Goal: Task Accomplishment & Management: Manage account settings

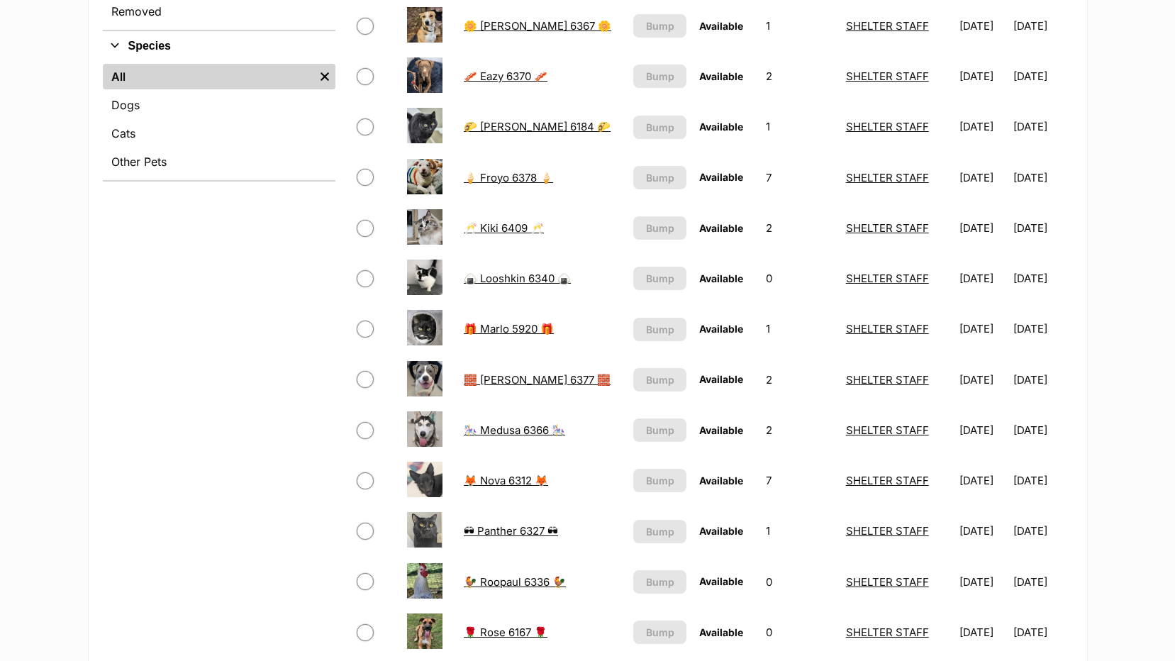
scroll to position [496, 0]
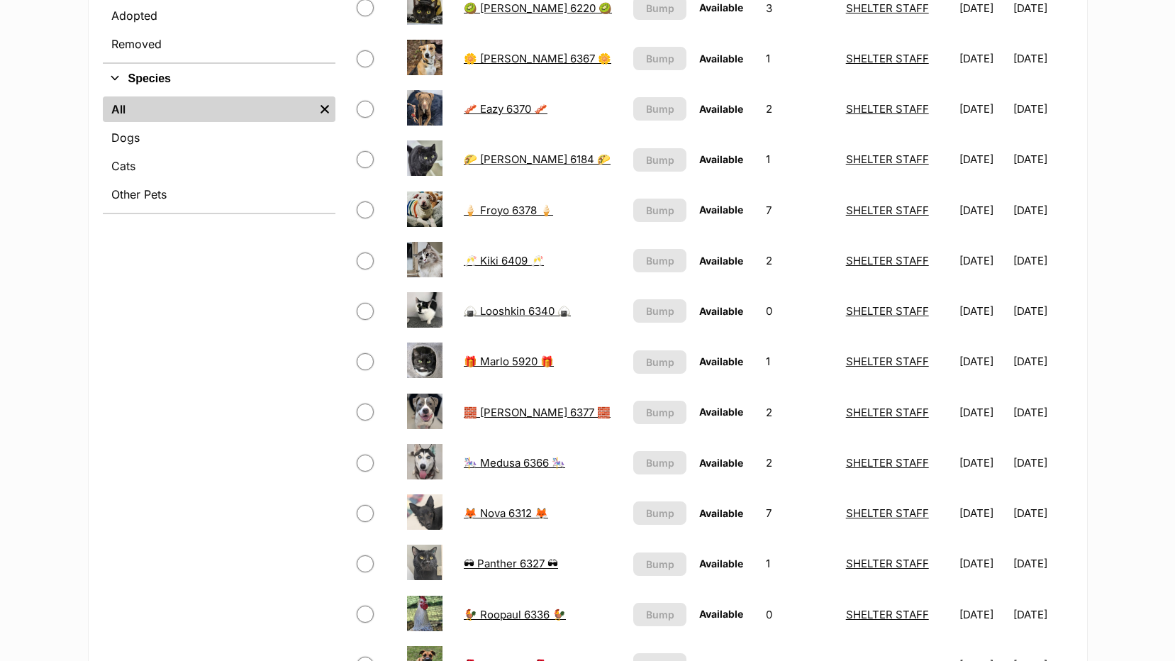
click at [515, 211] on link "🍦 Froyo 6378 🍦" at bounding box center [508, 210] width 89 height 13
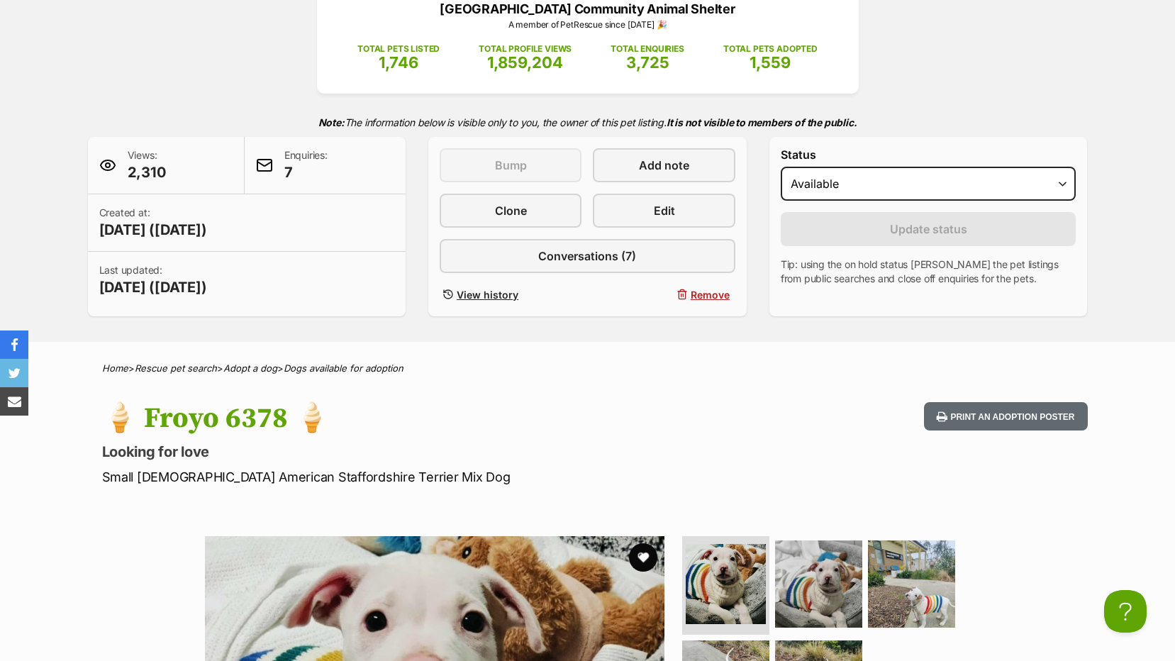
scroll to position [142, 0]
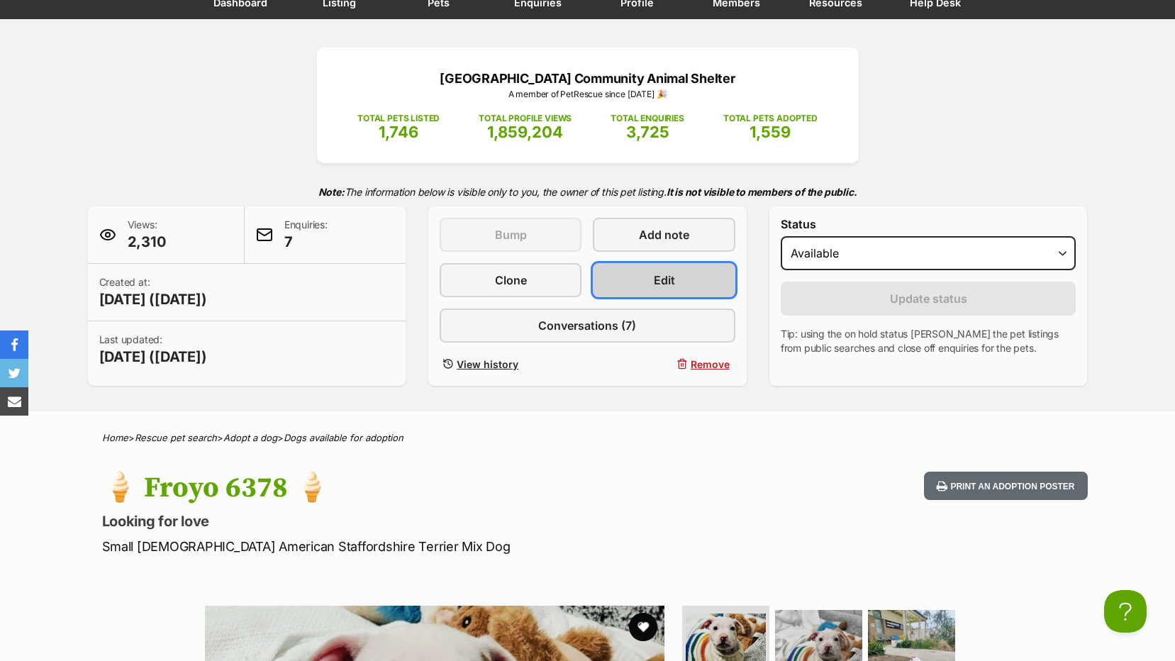
click at [665, 277] on span "Edit" at bounding box center [664, 280] width 21 height 17
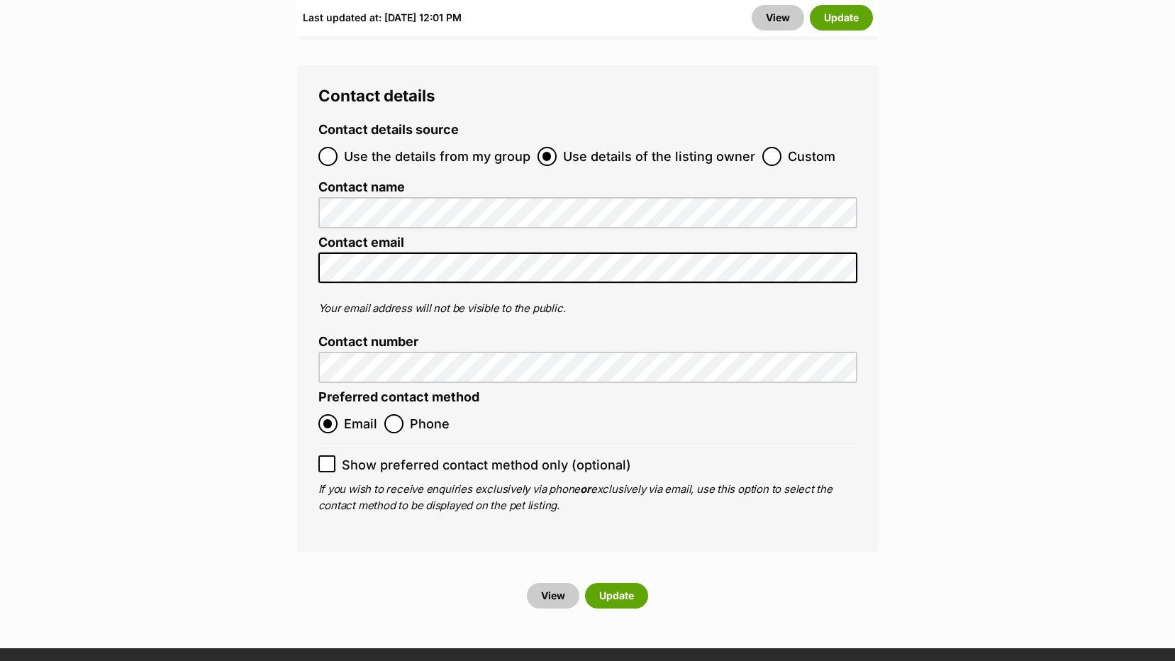
scroll to position [5816, 0]
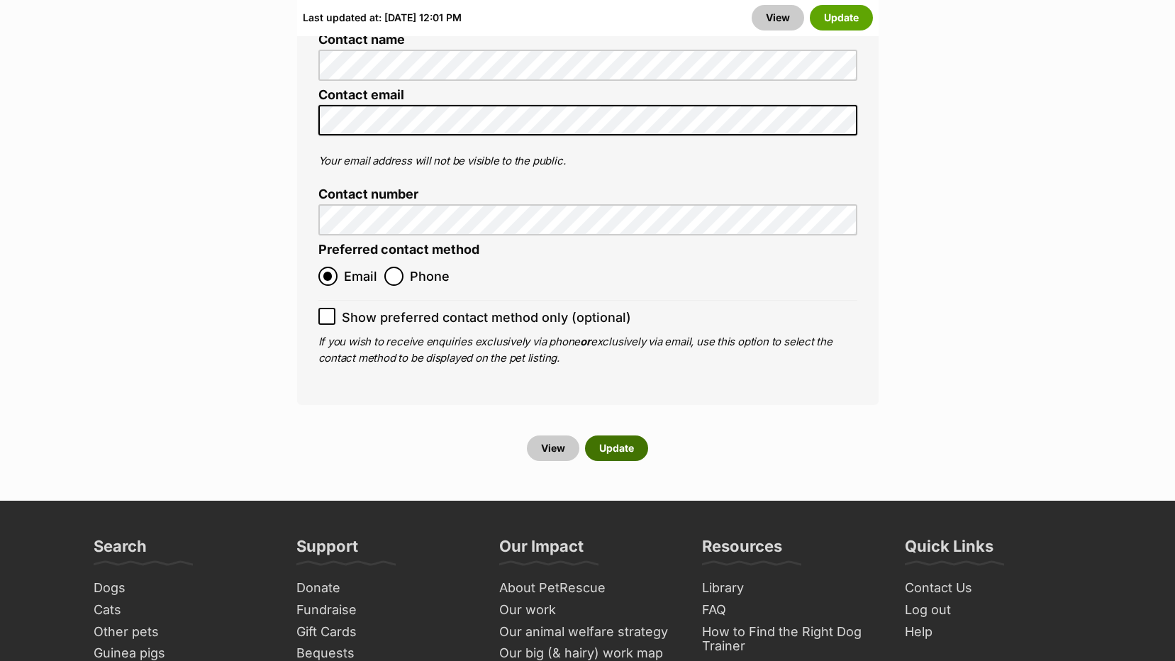
click at [618, 435] on button "Update" at bounding box center [616, 448] width 63 height 26
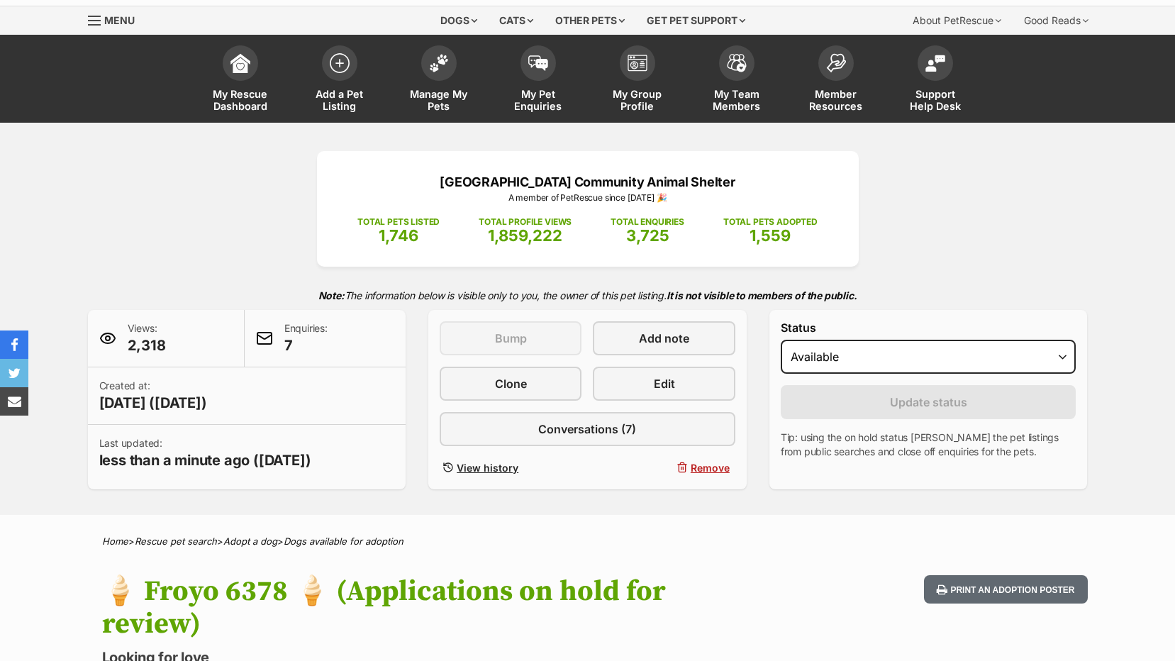
scroll to position [71, 0]
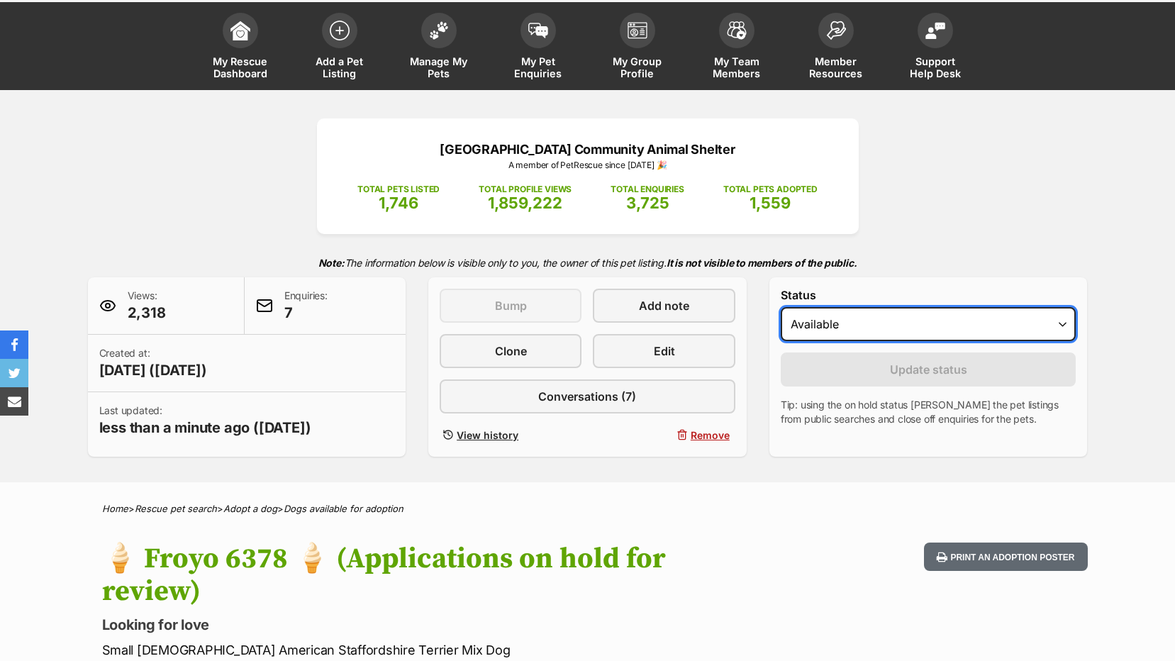
click at [960, 314] on select "Draft - not available as listing has enquires Available On hold Adopted" at bounding box center [929, 324] width 296 height 34
select select "on_hold"
click at [781, 307] on select "Draft - not available as listing has enquires Available On hold Adopted" at bounding box center [929, 324] width 296 height 34
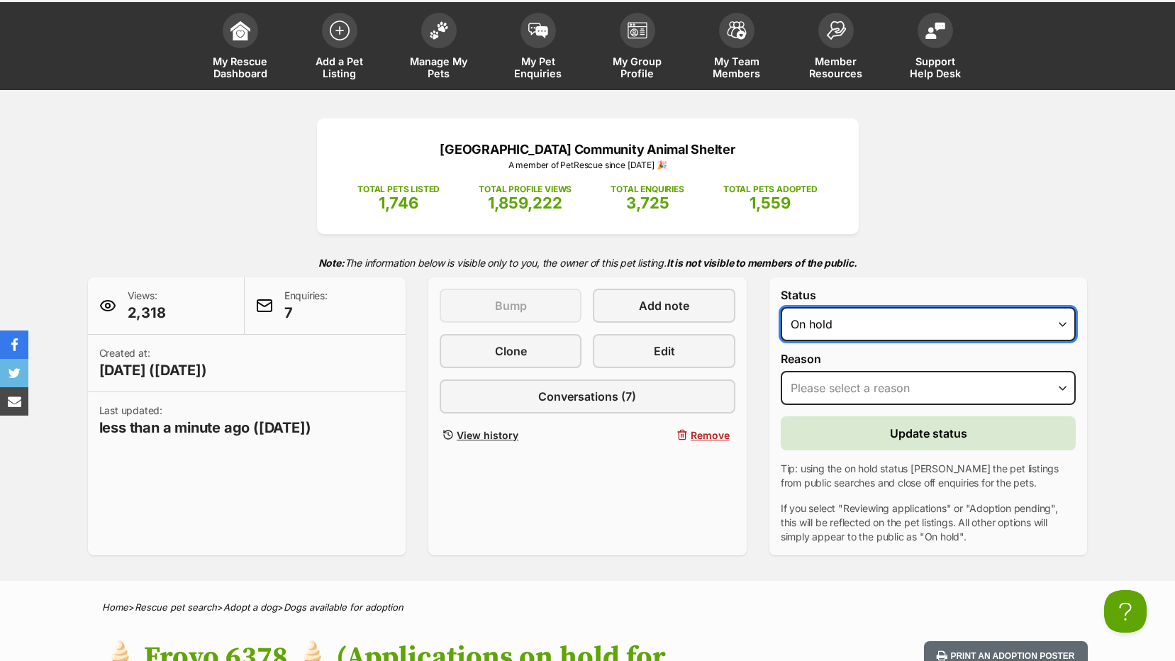
scroll to position [142, 0]
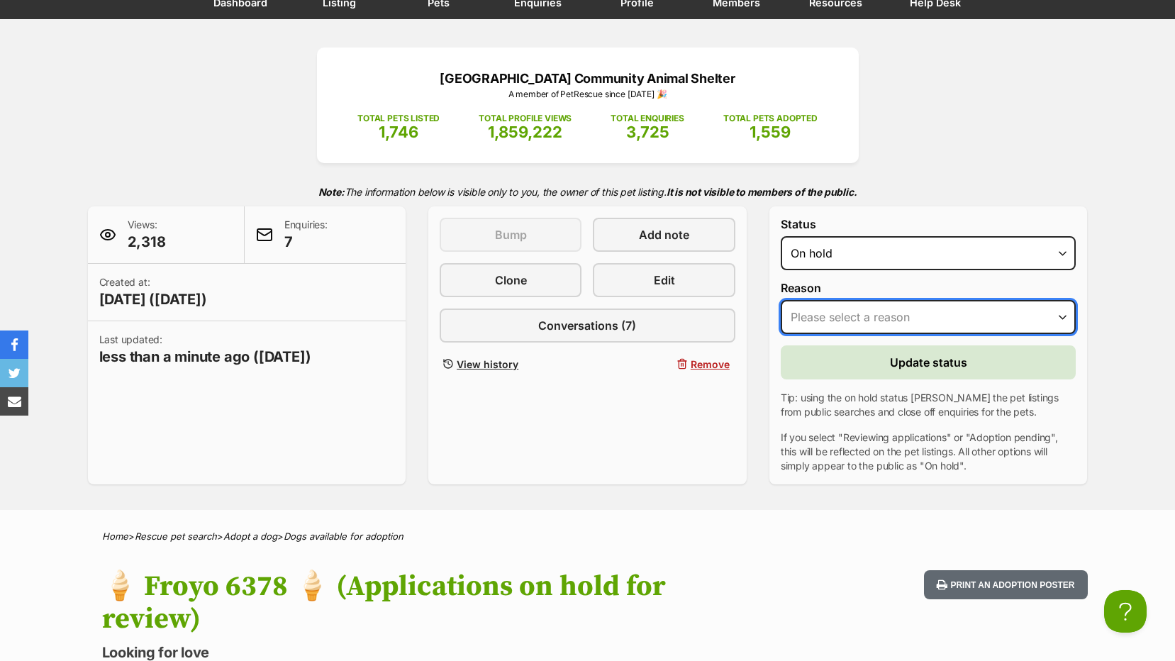
click at [898, 324] on select "Please select a reason Medical reasons Reviewing applications Adoption pending …" at bounding box center [929, 317] width 296 height 34
select select "reviewing_applications"
click at [781, 300] on select "Please select a reason Medical reasons Reviewing applications Adoption pending …" at bounding box center [929, 317] width 296 height 34
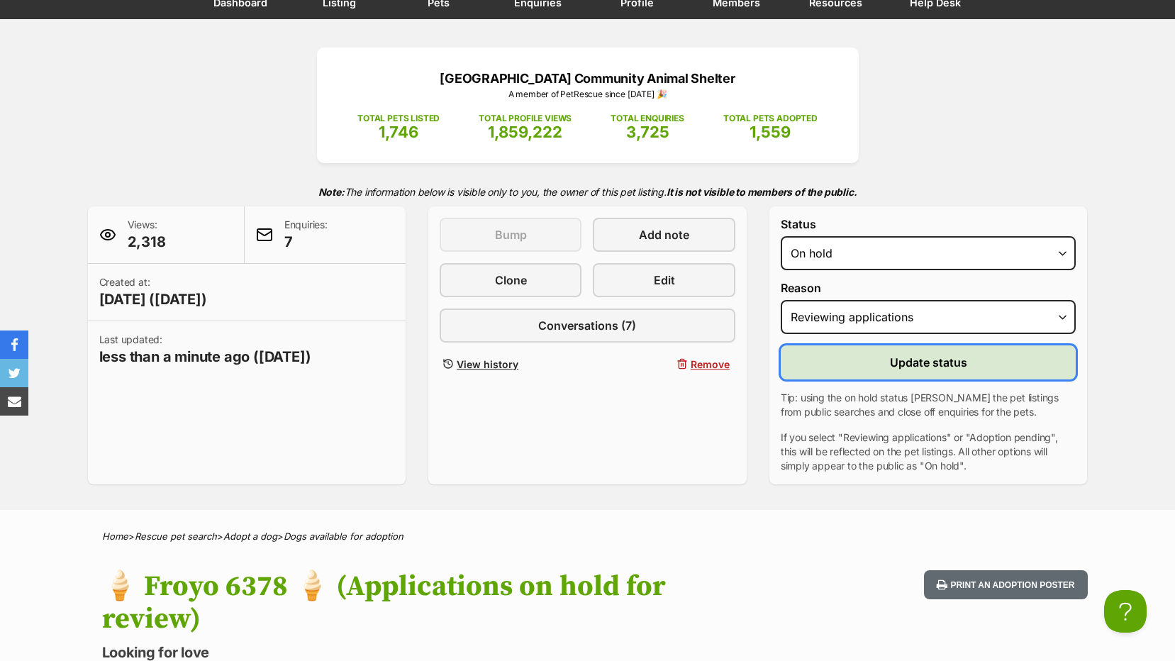
click at [920, 370] on span "Update status" at bounding box center [928, 362] width 77 height 17
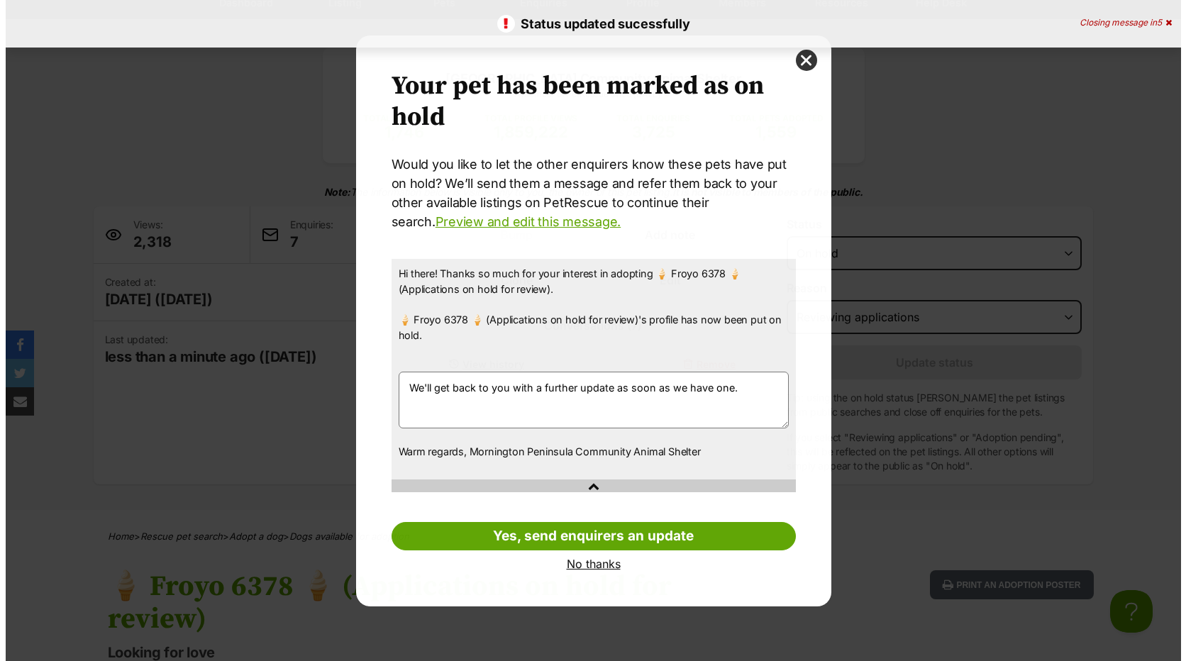
scroll to position [0, 0]
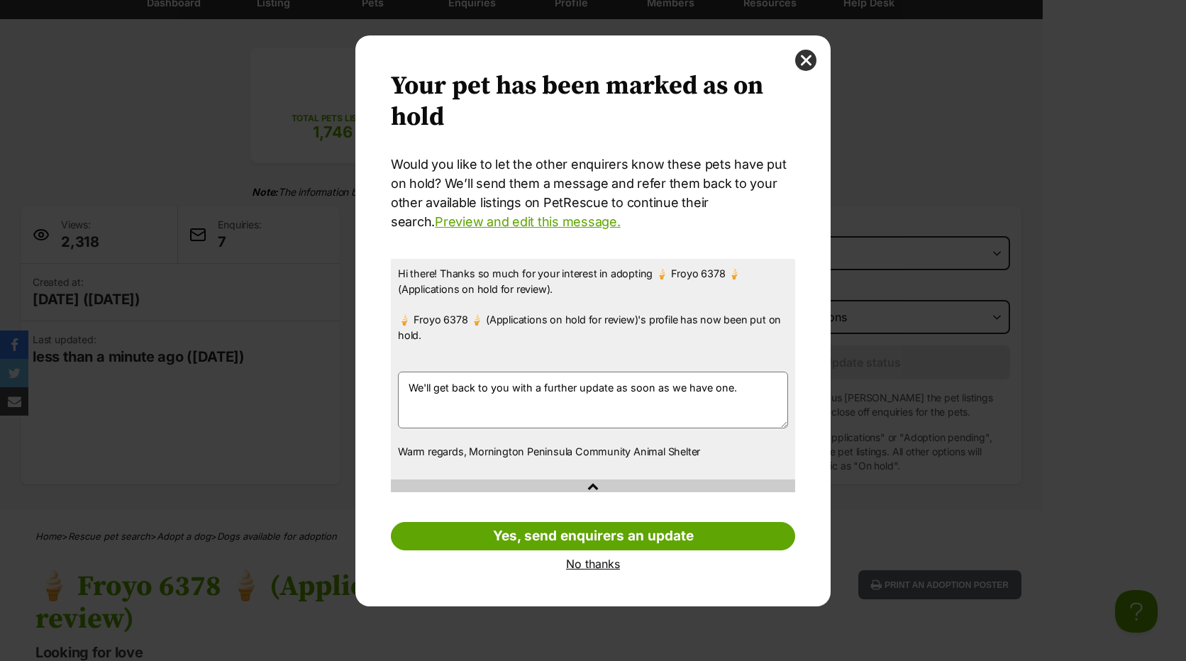
click at [594, 564] on link "No thanks" at bounding box center [593, 563] width 404 height 13
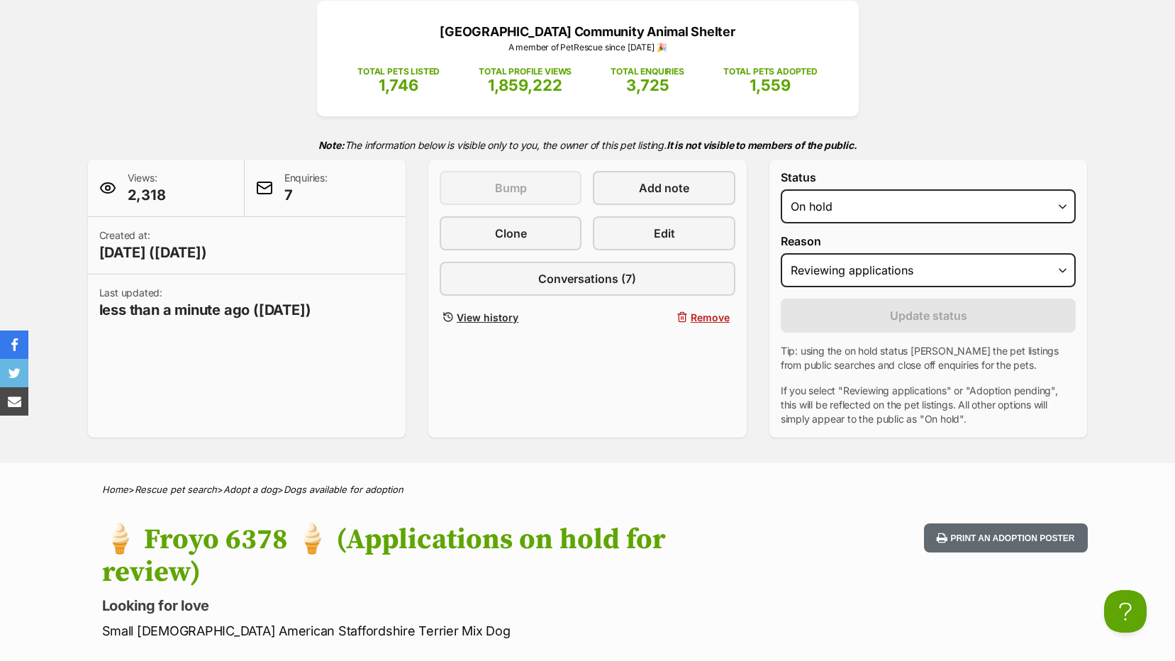
scroll to position [213, 0]
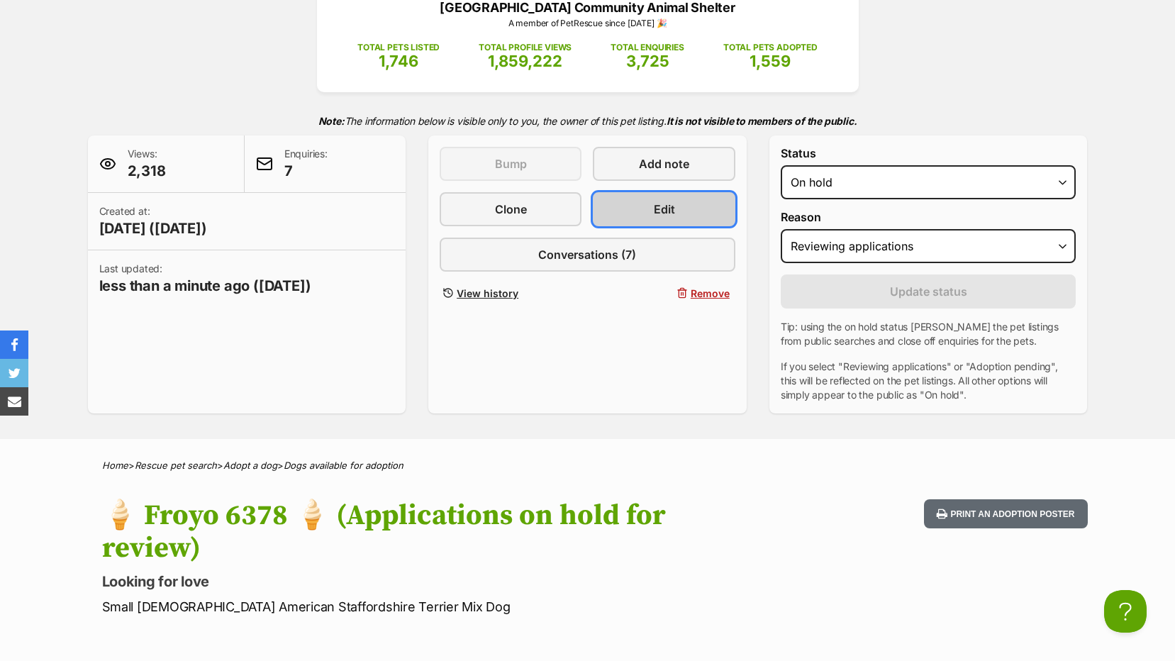
click at [670, 203] on span "Edit" at bounding box center [664, 209] width 21 height 17
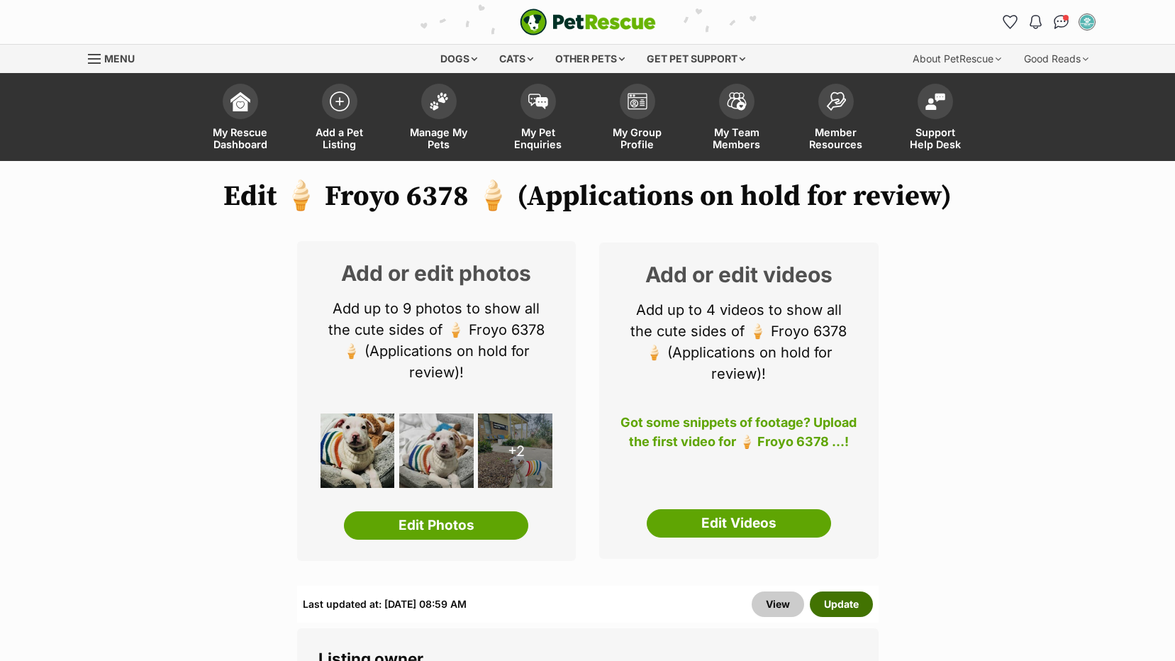
click at [842, 592] on button "Update" at bounding box center [841, 605] width 63 height 26
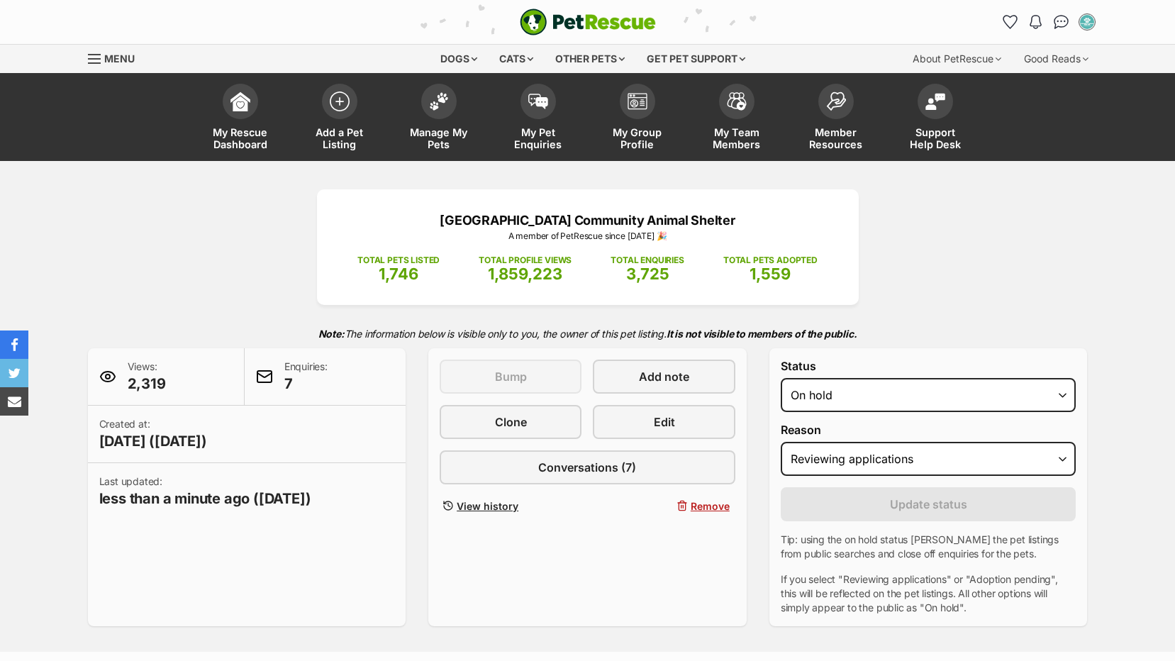
select select "reviewing_applications"
